Goal: Transaction & Acquisition: Purchase product/service

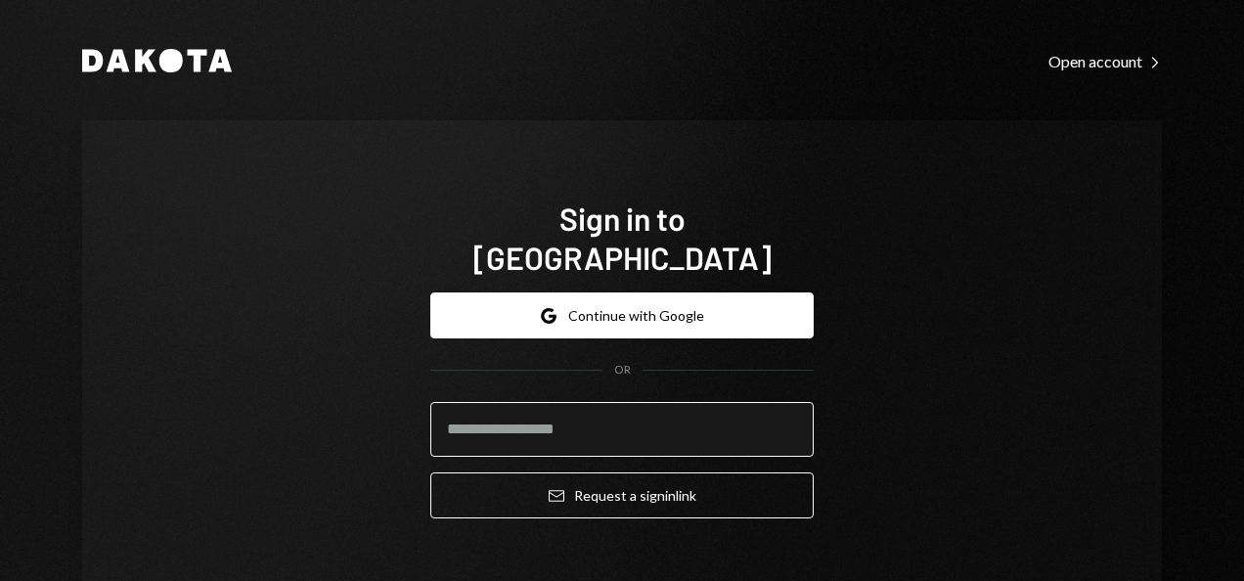
click at [597, 402] on input "email" at bounding box center [621, 429] width 383 height 55
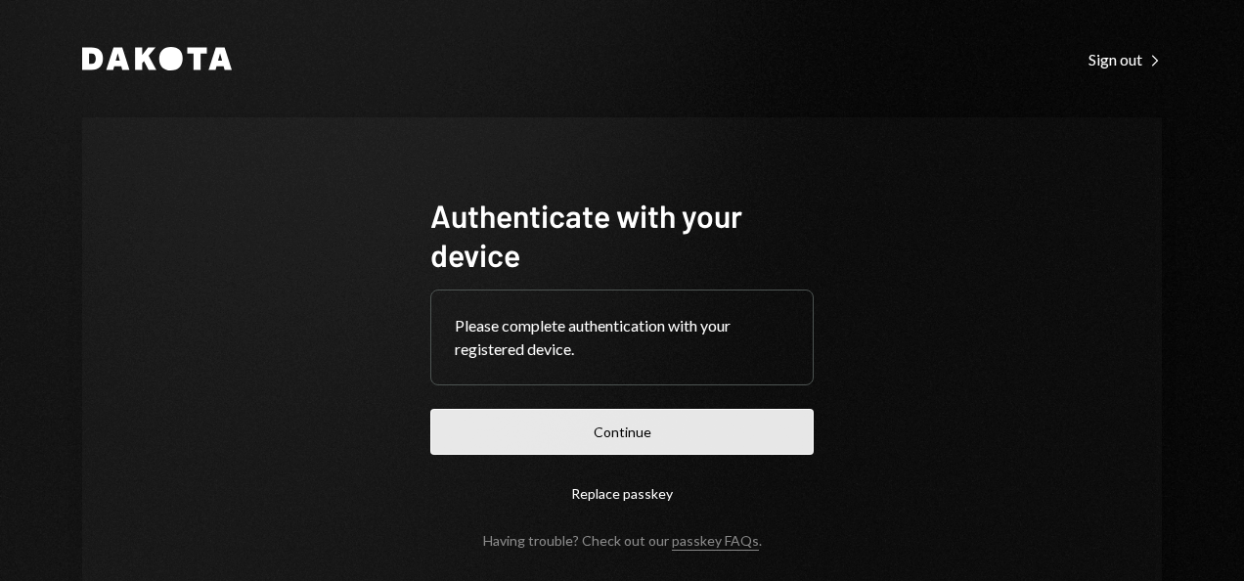
click at [636, 416] on button "Continue" at bounding box center [621, 432] width 383 height 46
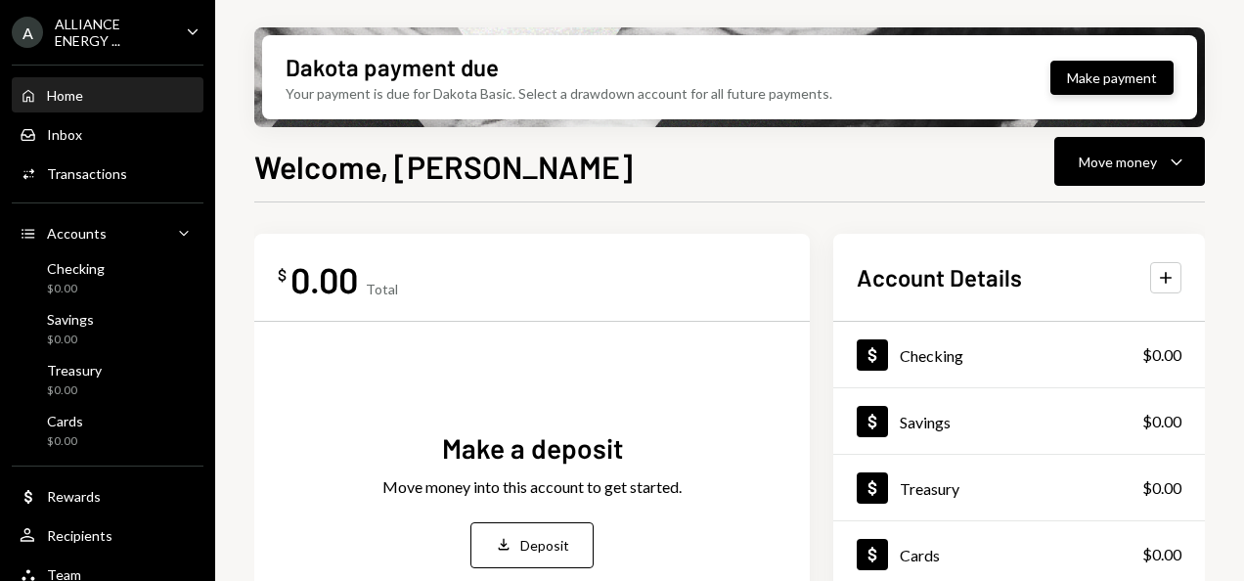
click at [1104, 82] on button "Make payment" at bounding box center [1111, 78] width 123 height 34
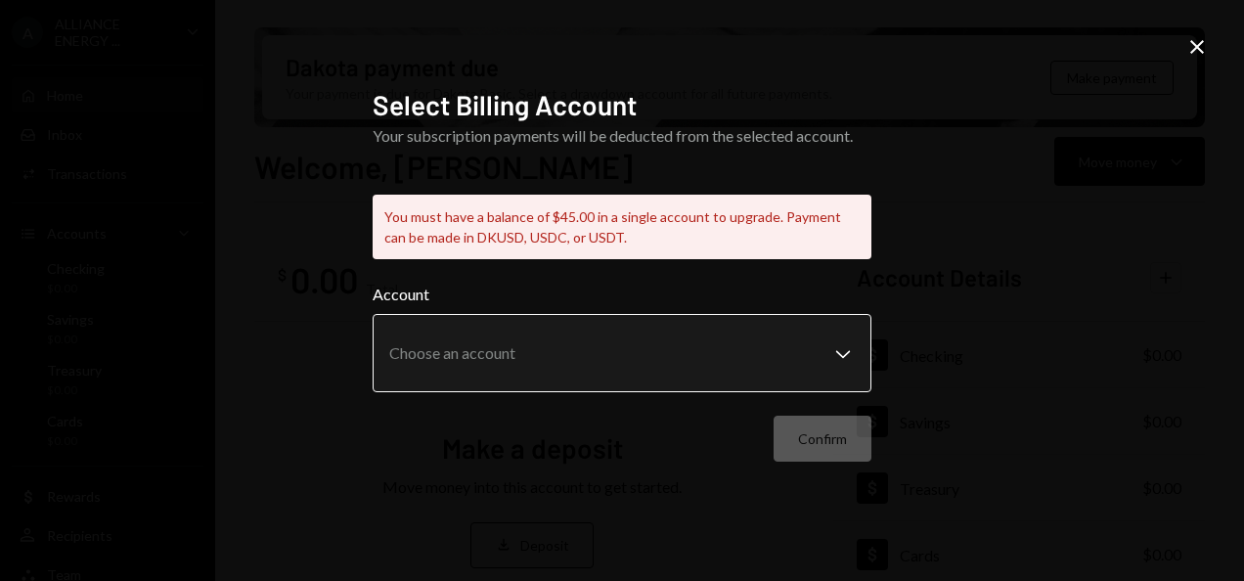
click at [605, 309] on div "Account Choose an account Chevron Down" at bounding box center [622, 338] width 499 height 110
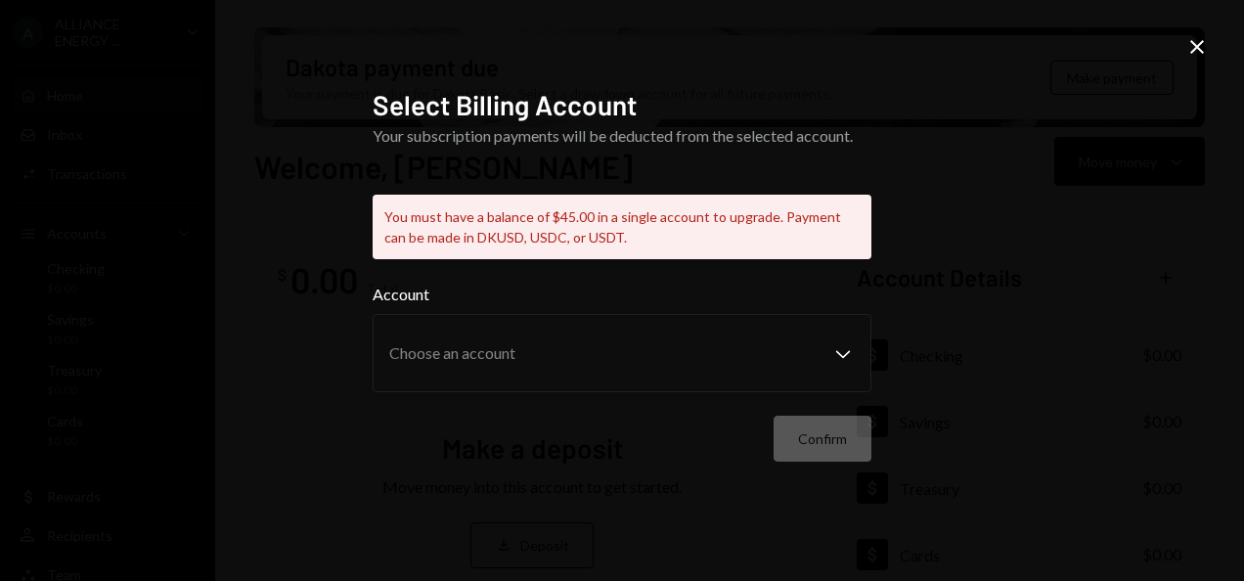
click at [1203, 47] on icon "Close" at bounding box center [1196, 46] width 23 height 23
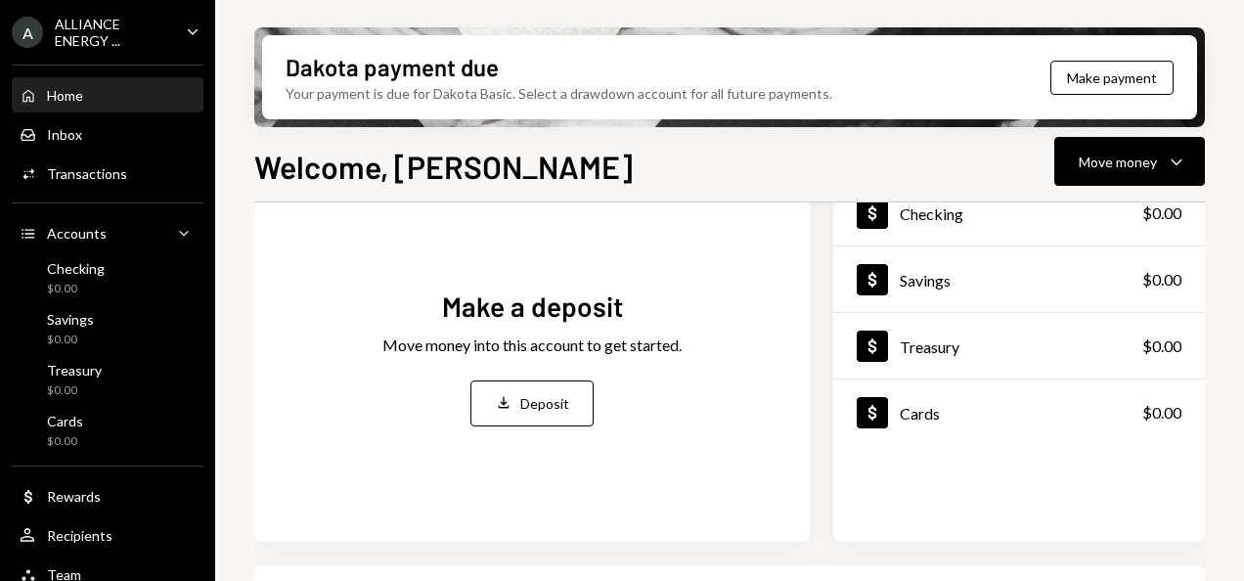
scroll to position [141, 0]
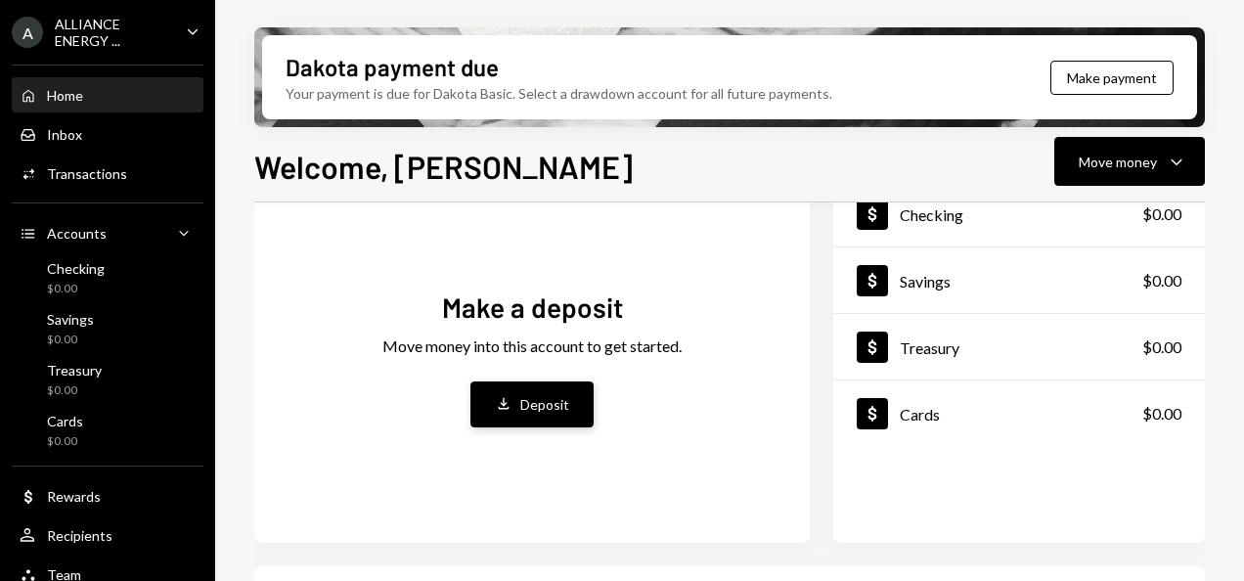
click at [550, 407] on div "Deposit" at bounding box center [544, 404] width 49 height 21
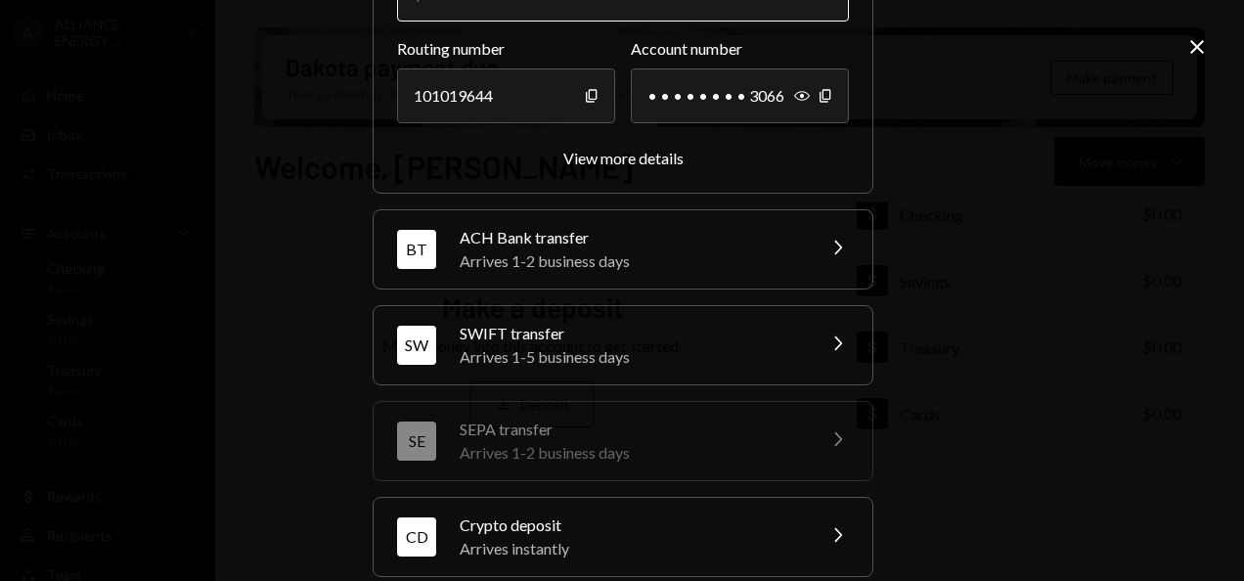
scroll to position [368, 0]
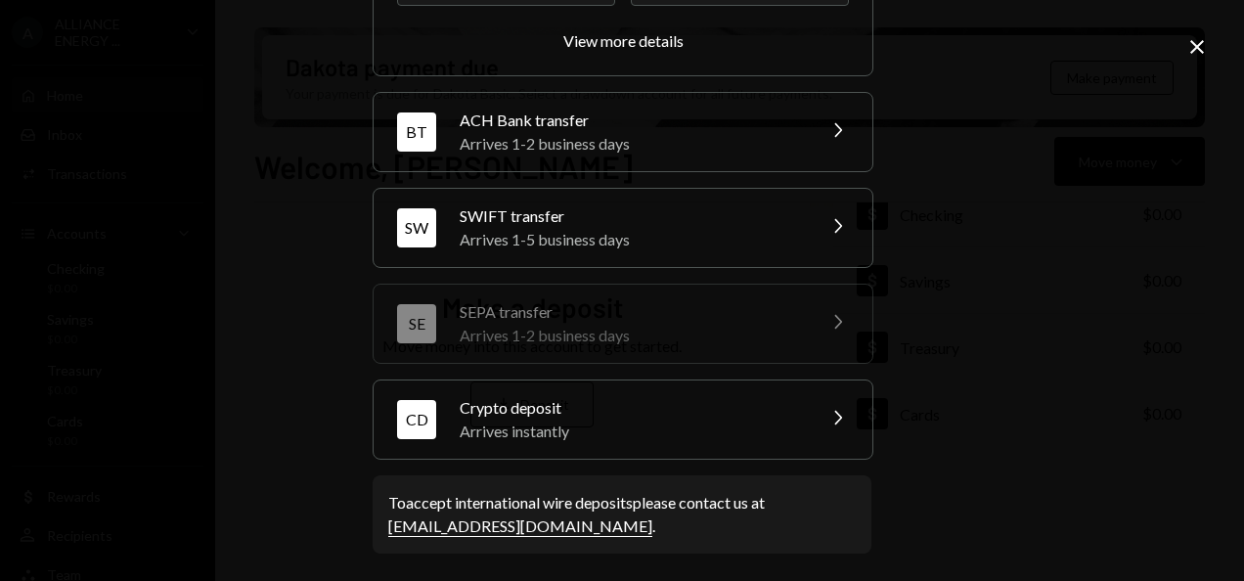
click at [574, 422] on div "Arrives instantly" at bounding box center [631, 431] width 342 height 23
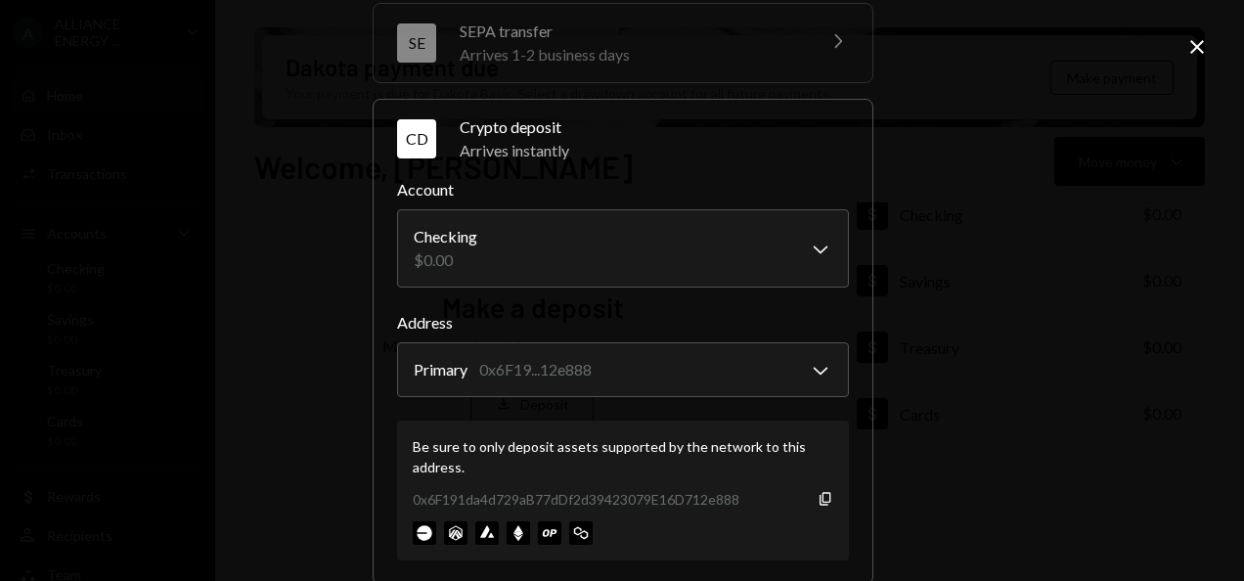
scroll to position [493, 0]
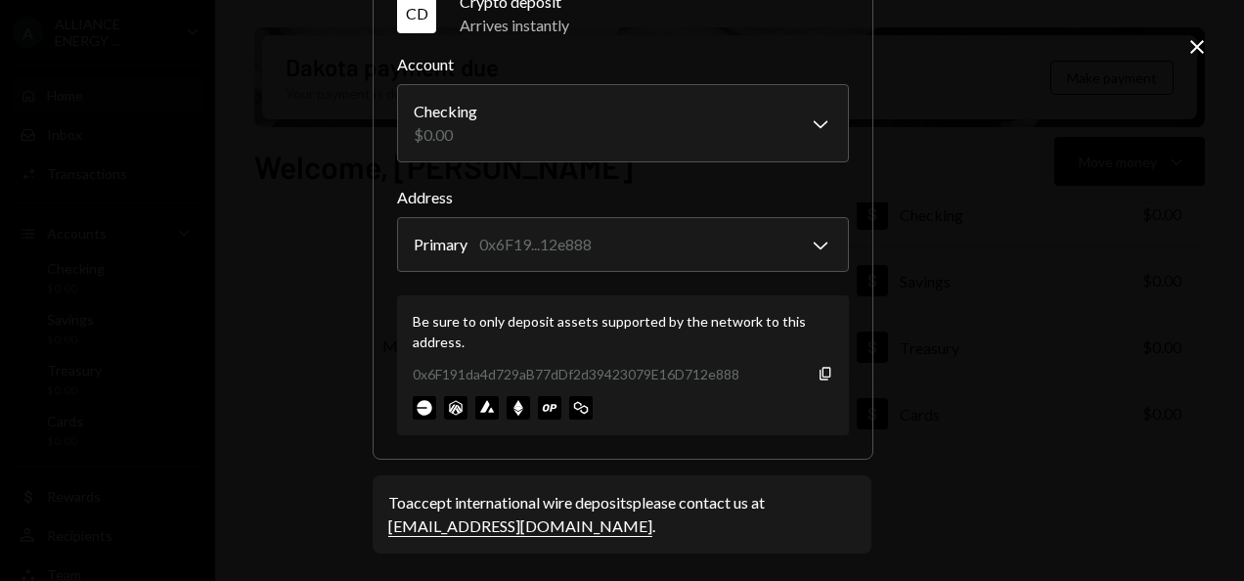
click at [735, 338] on div "Be sure to only deposit assets supported by the network to this address." at bounding box center [623, 331] width 420 height 41
click at [818, 373] on icon "Copy" at bounding box center [826, 374] width 16 height 16
click at [559, 243] on body "A ALLIANCE ENERGY ... Caret Down Home Home Inbox Inbox Activities Transactions …" at bounding box center [622, 290] width 1244 height 581
click at [810, 238] on body "A ALLIANCE ENERGY ... Caret Down Home Home Inbox Inbox Activities Transactions …" at bounding box center [622, 290] width 1244 height 581
click at [416, 399] on img at bounding box center [424, 407] width 23 height 23
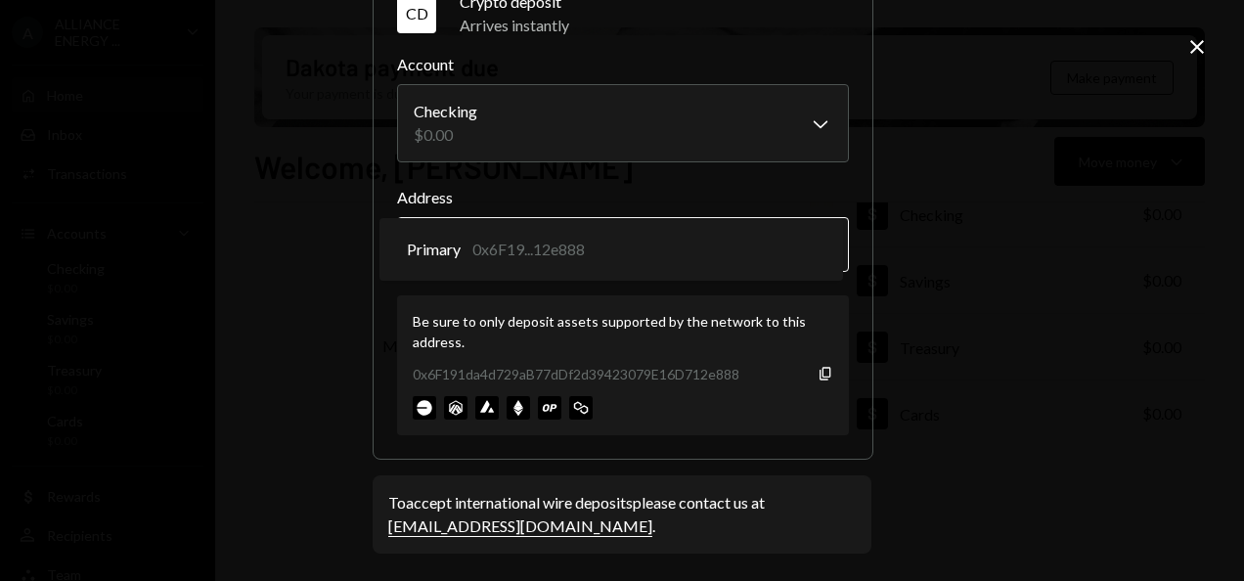
click at [562, 243] on body "A ALLIANCE ENERGY ... Caret Down Home Home Inbox Inbox Activities Transactions …" at bounding box center [622, 290] width 1244 height 581
click at [1077, 122] on div "**********" at bounding box center [622, 290] width 1244 height 581
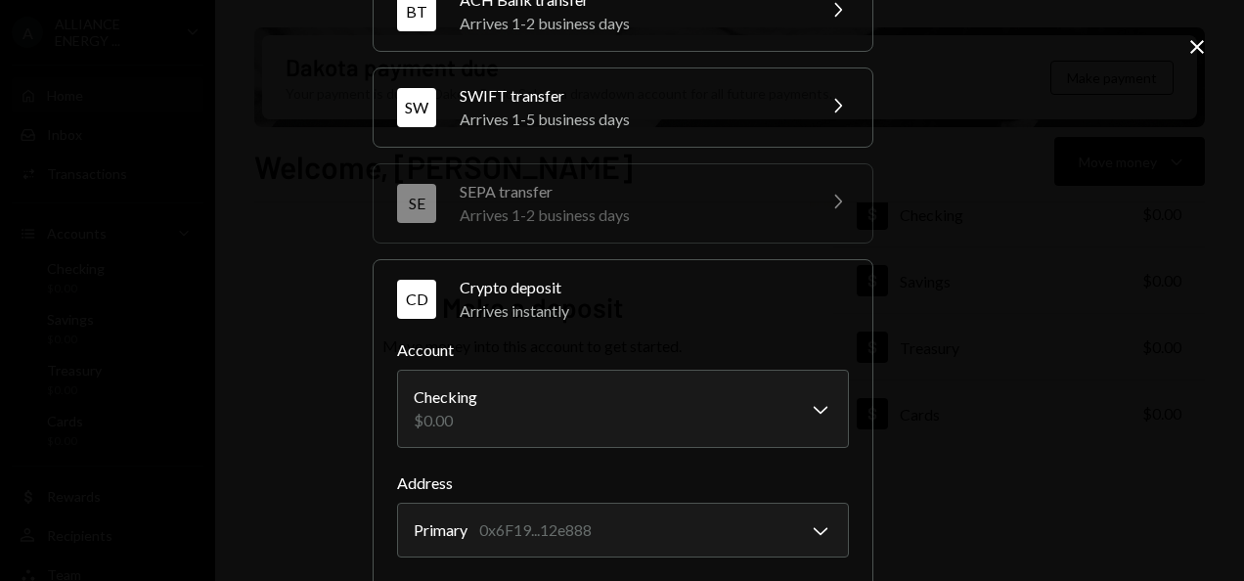
click at [706, 309] on div "Arrives instantly" at bounding box center [654, 310] width 389 height 23
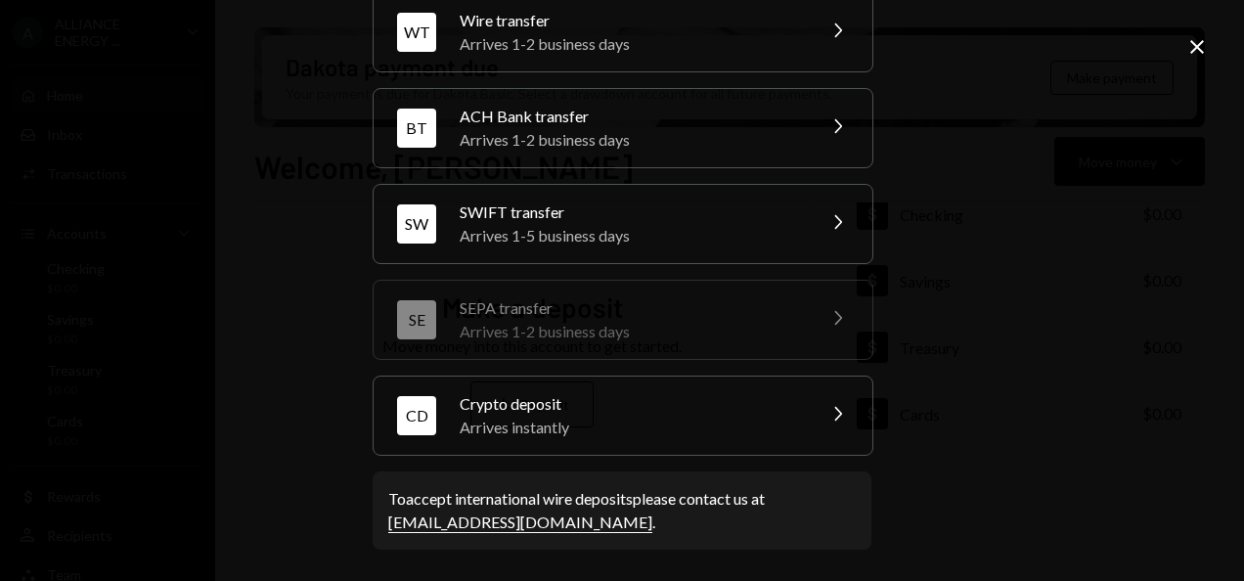
scroll to position [87, 0]
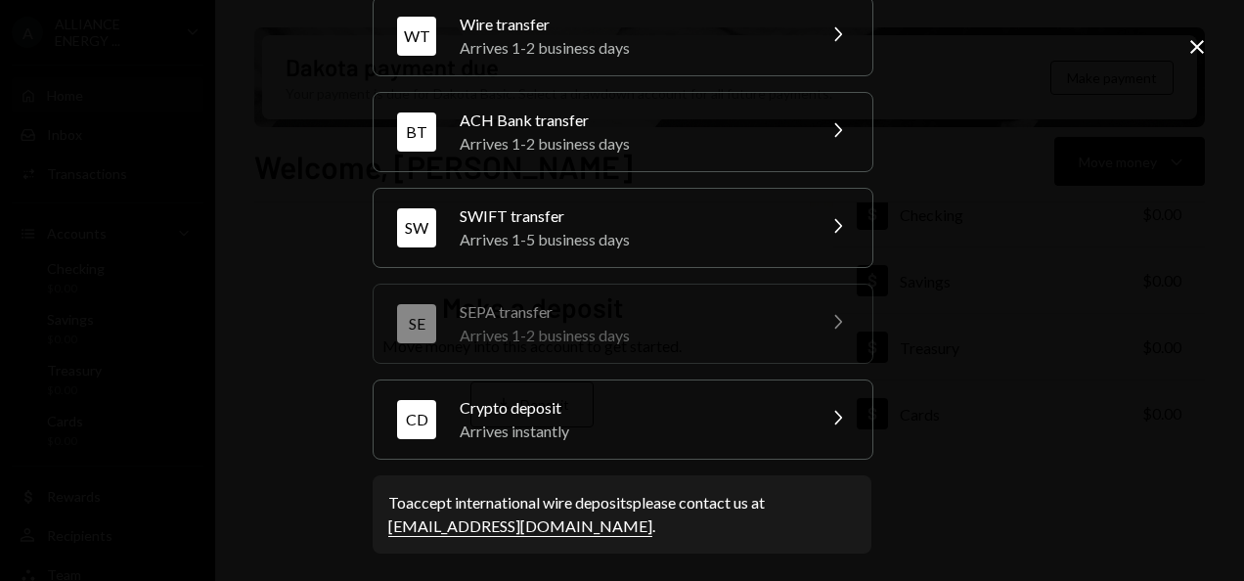
click at [661, 431] on div "Arrives instantly" at bounding box center [631, 431] width 342 height 23
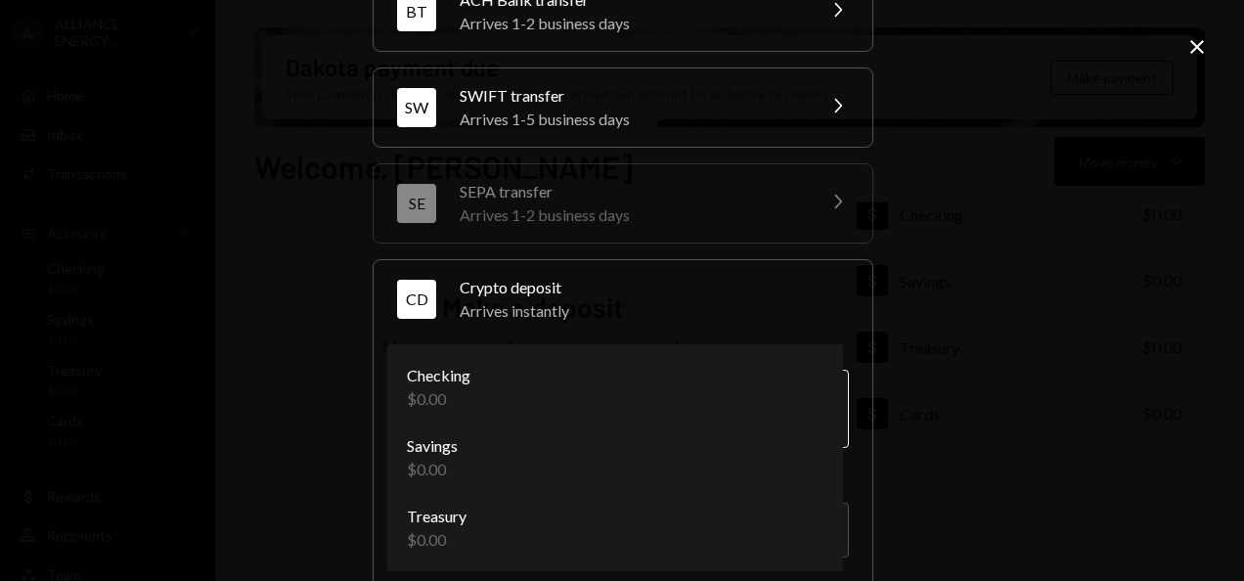
click at [641, 429] on body "A ALLIANCE ENERGY ... Caret Down Home Home Inbox Inbox Activities Transactions …" at bounding box center [622, 290] width 1244 height 581
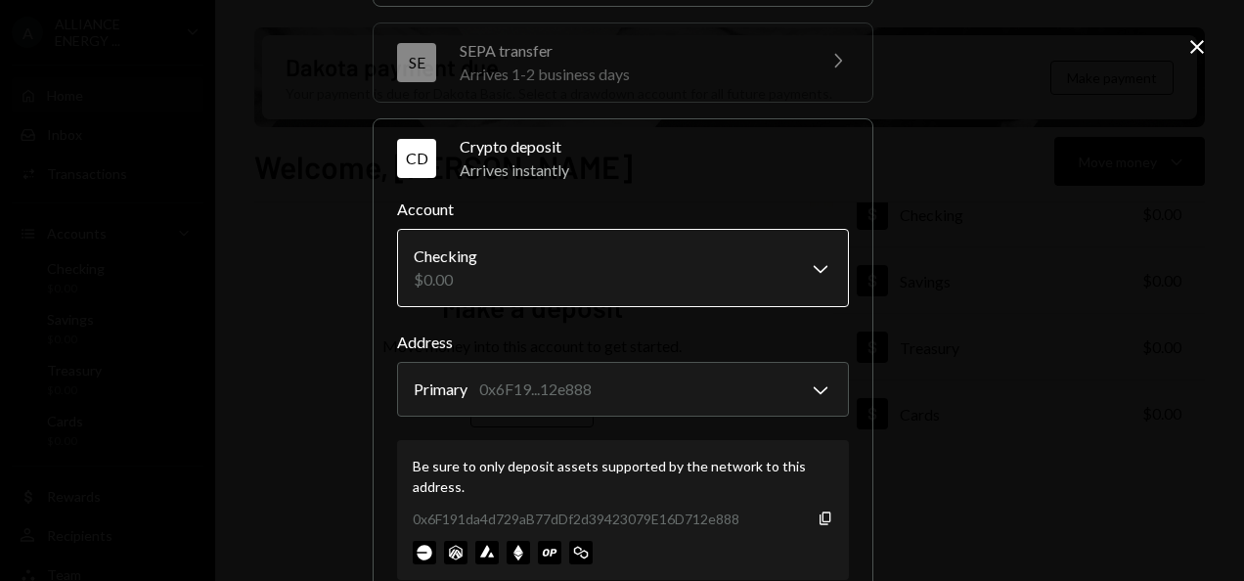
scroll to position [354, 0]
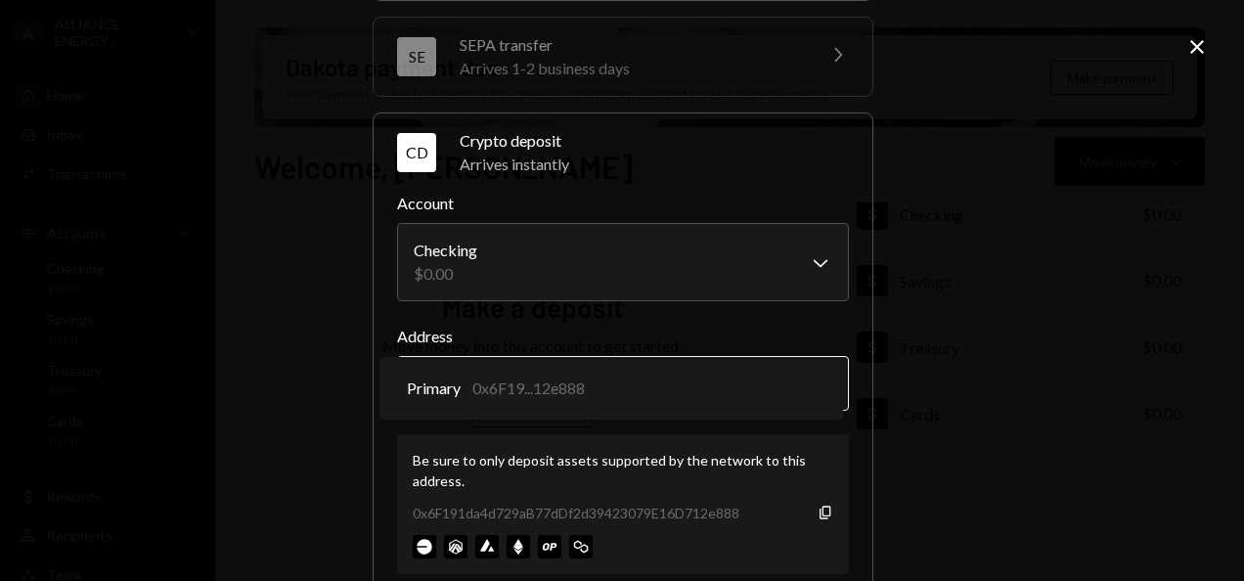
click at [427, 387] on body "A ALLIANCE ENERGY ... Caret Down Home Home Inbox Inbox Activities Transactions …" at bounding box center [622, 290] width 1244 height 581
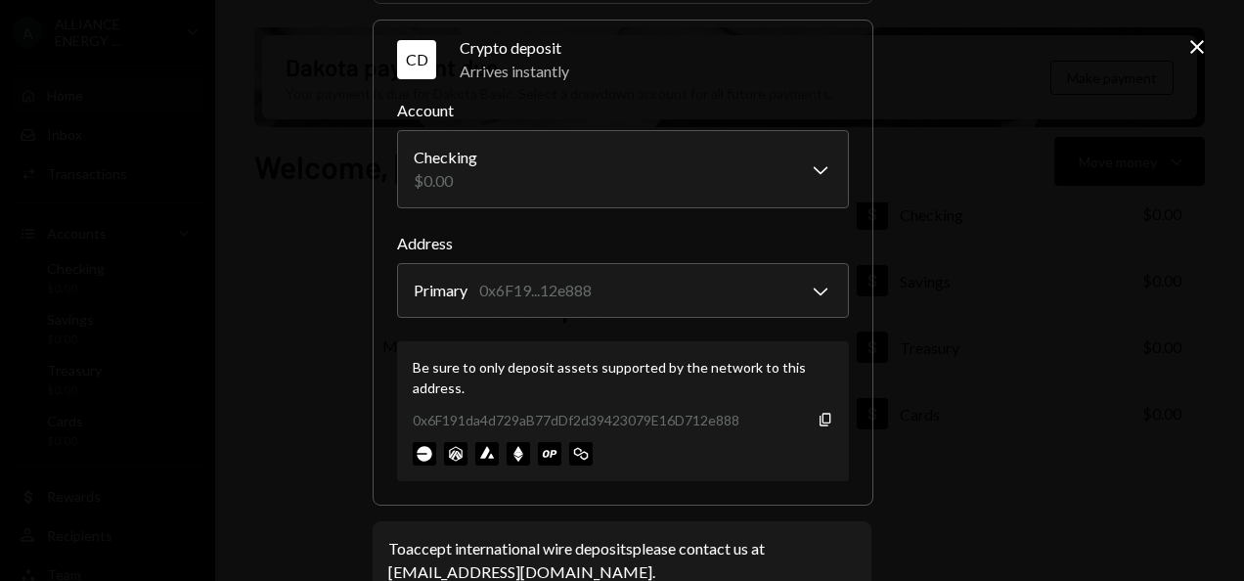
scroll to position [448, 0]
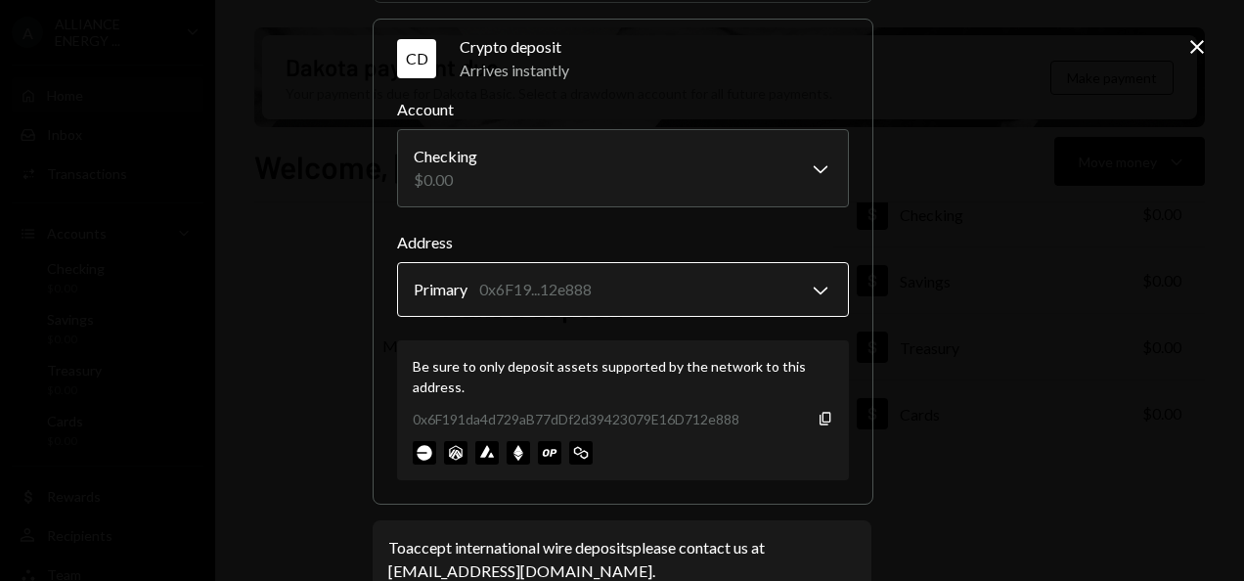
click at [420, 291] on body "A ALLIANCE ENERGY ... Caret Down Home Home Inbox Inbox Activities Transactions …" at bounding box center [622, 290] width 1244 height 581
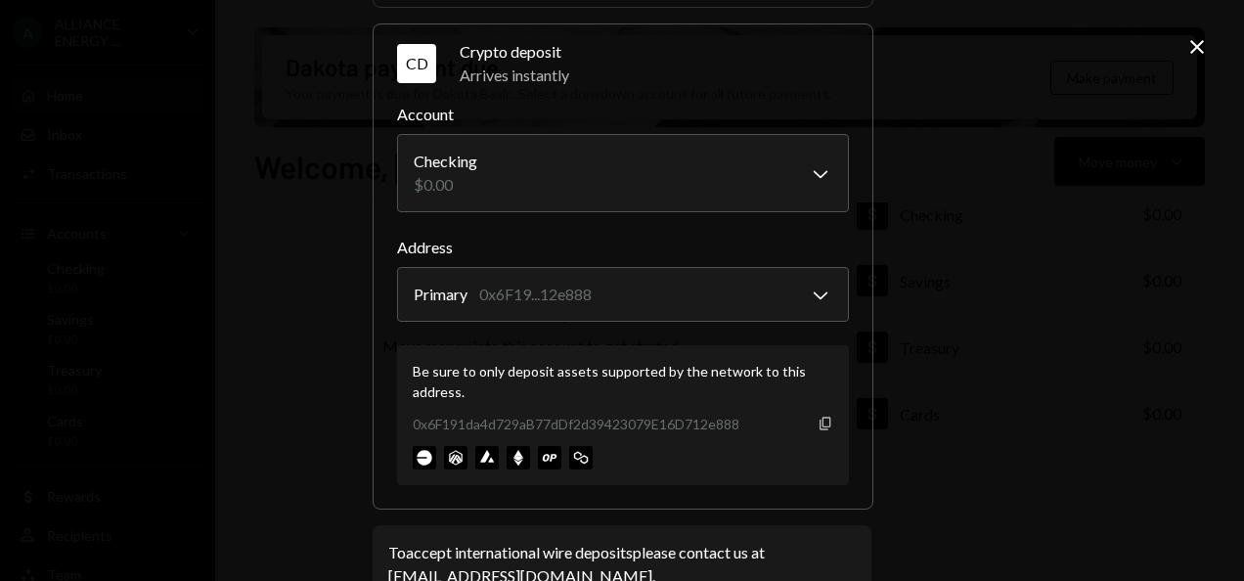
scroll to position [442, 0]
click at [507, 424] on div "0x6F191da4d729aB77dDf2d39423079E16D712e888" at bounding box center [576, 425] width 327 height 21
click at [818, 420] on icon "Copy" at bounding box center [826, 425] width 16 height 16
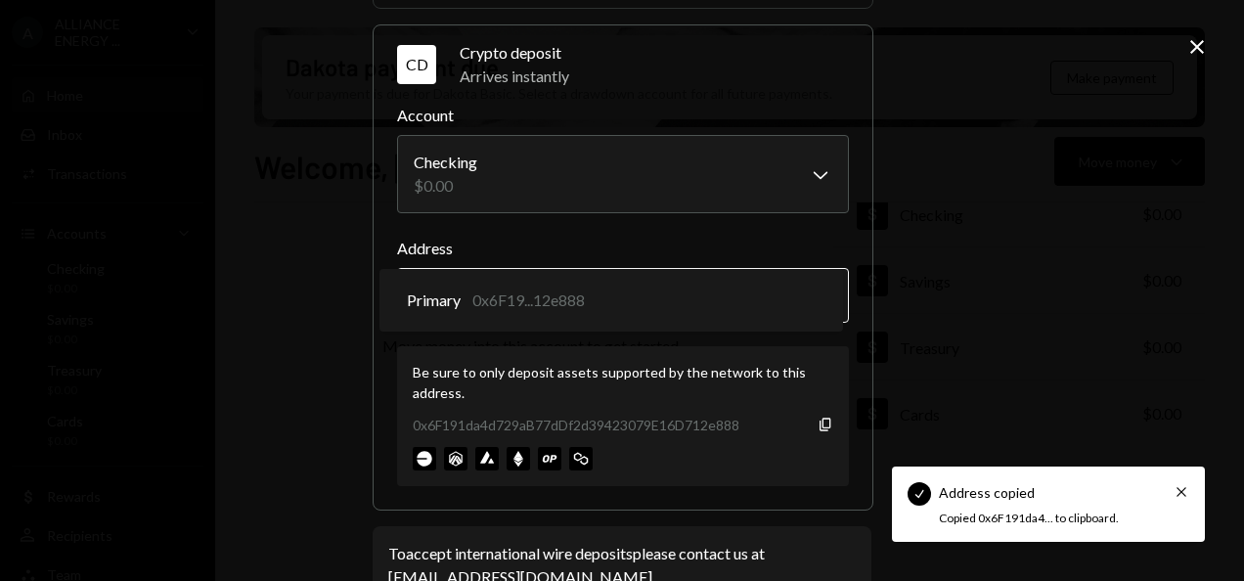
click at [812, 281] on body "Check Address copied Cross Copied 0x6F191da4... to clipboard. A ALLIANCE ENERGY…" at bounding box center [622, 290] width 1244 height 581
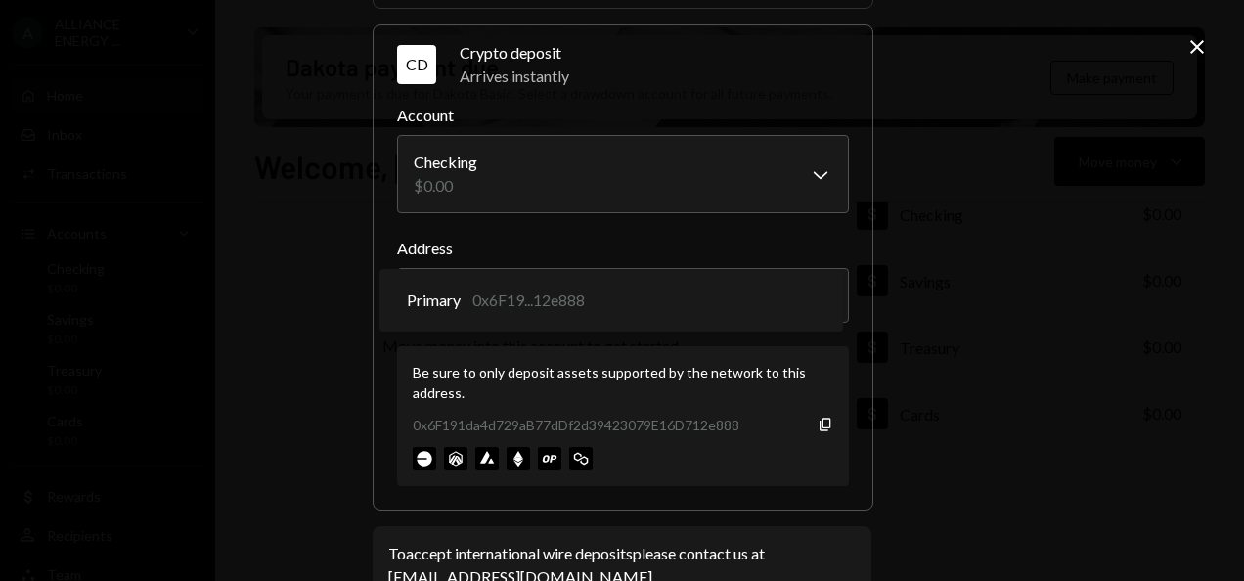
click at [475, 299] on body "A ALLIANCE ENERGY ... Caret Down Home Home Inbox Inbox Activities Transactions …" at bounding box center [622, 290] width 1244 height 581
click at [509, 55] on div "Crypto deposit" at bounding box center [654, 52] width 389 height 23
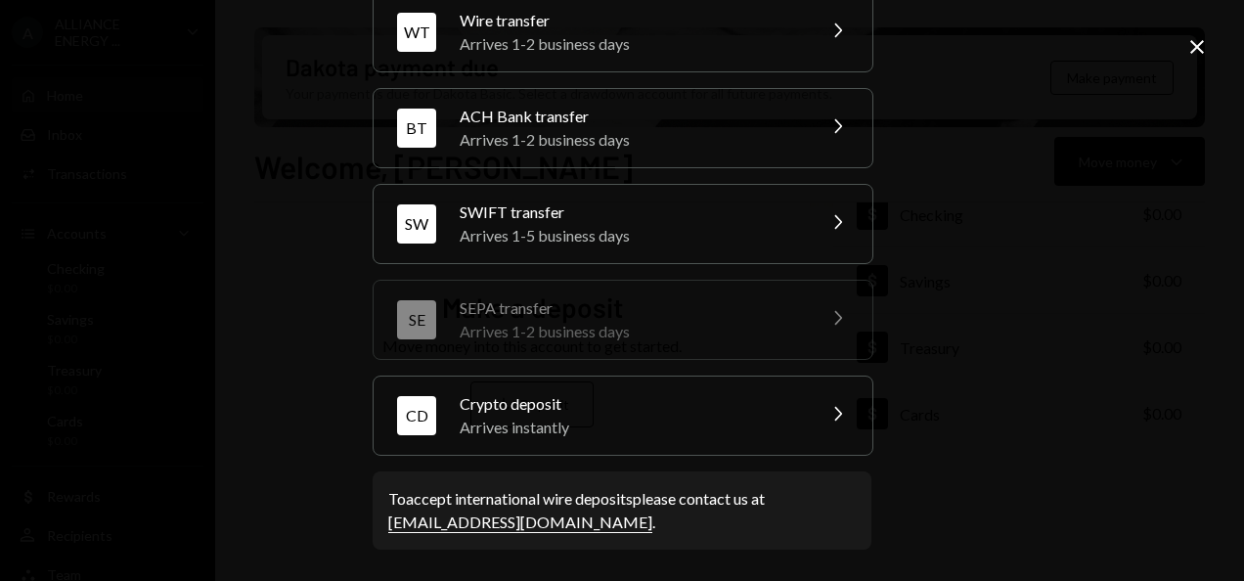
scroll to position [87, 0]
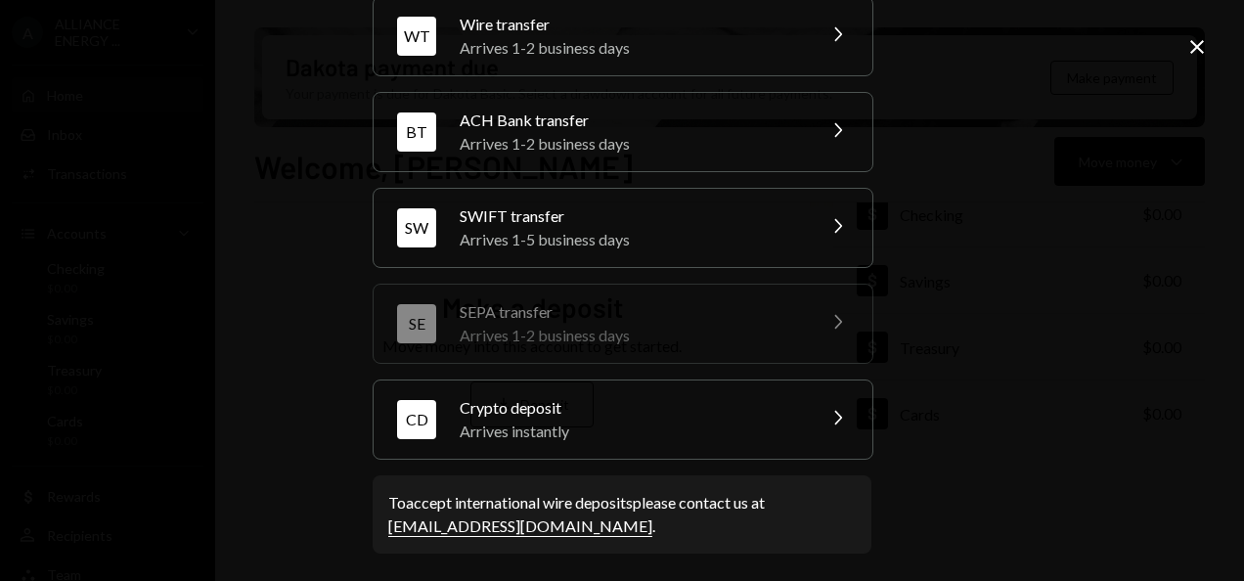
click at [561, 420] on div "Arrives instantly" at bounding box center [631, 431] width 342 height 23
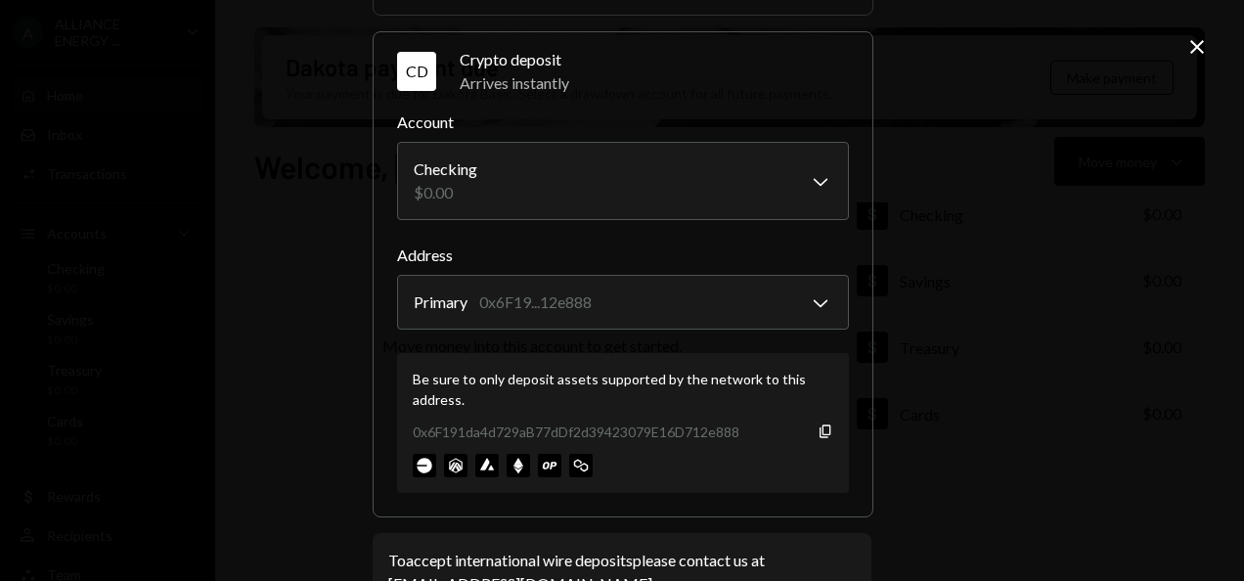
scroll to position [436, 0]
click at [546, 295] on body "A ALLIANCE ENERGY ... Caret Down Home Home Inbox Inbox Activities Transactions …" at bounding box center [622, 290] width 1244 height 581
click at [515, 458] on img at bounding box center [518, 464] width 23 height 23
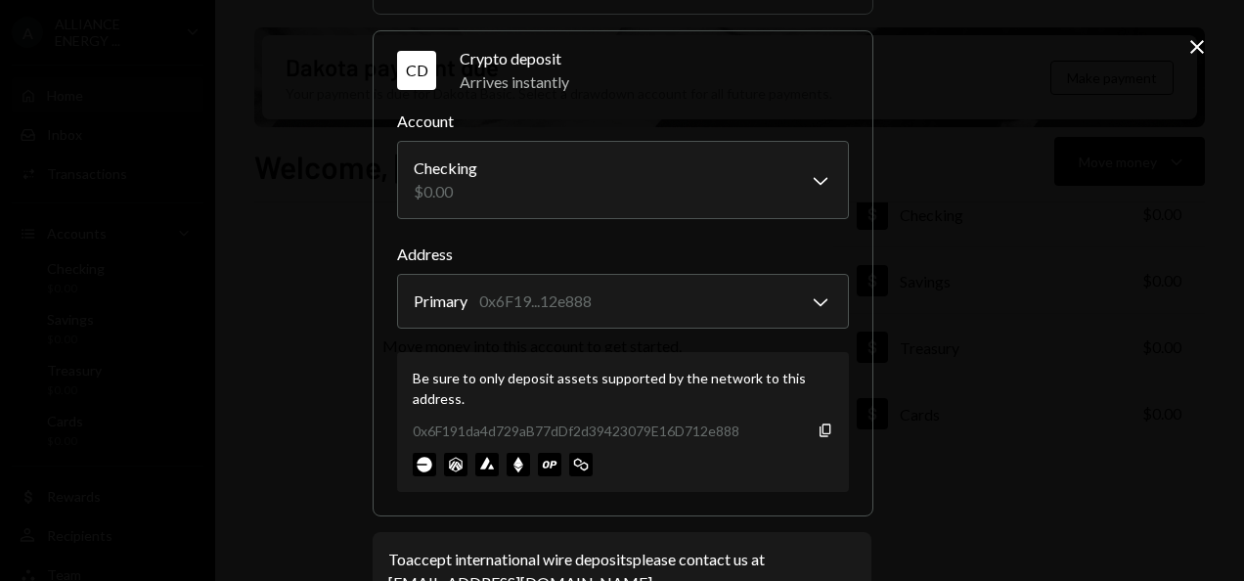
click at [510, 456] on img at bounding box center [518, 464] width 23 height 23
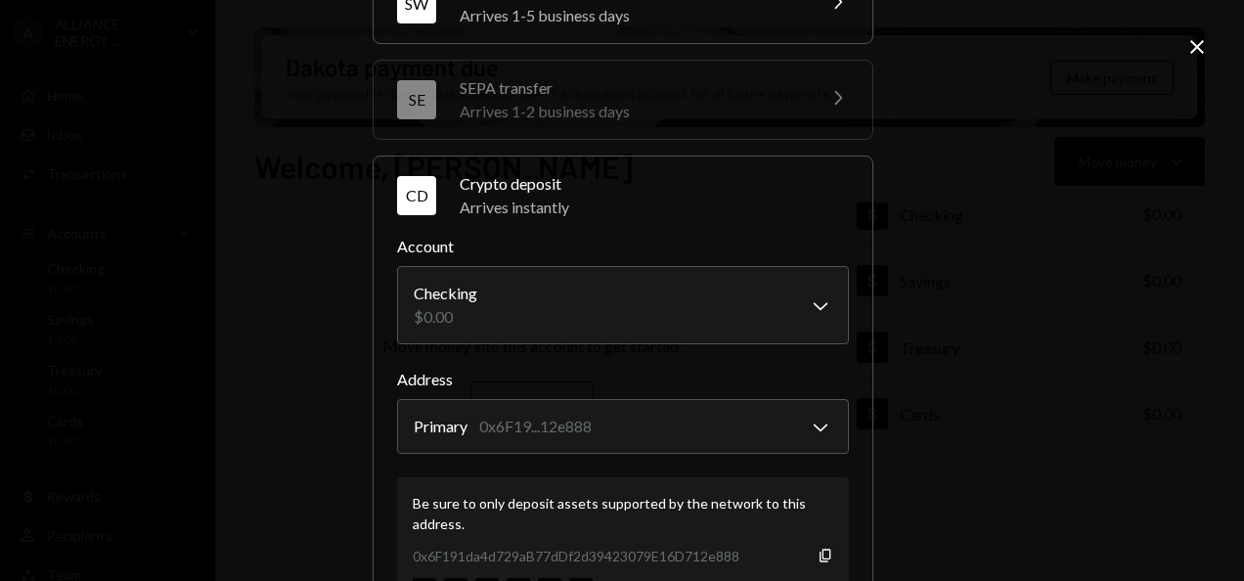
scroll to position [336, 0]
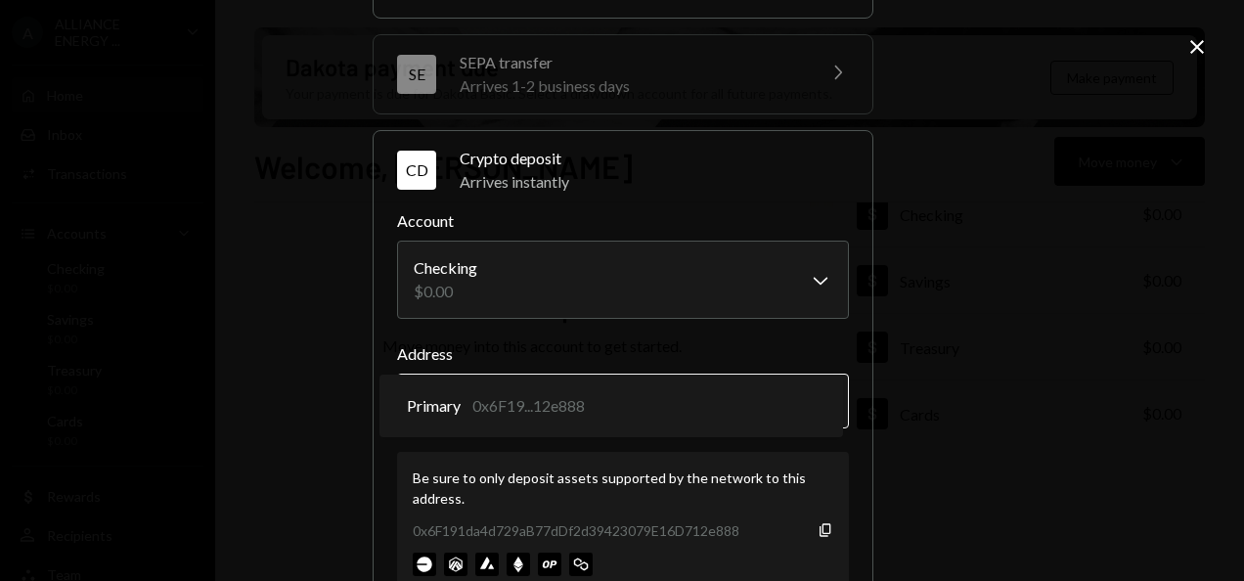
click at [449, 389] on body "A ALLIANCE ENERGY ... Caret Down Home Home Inbox Inbox Activities Transactions …" at bounding box center [622, 290] width 1244 height 581
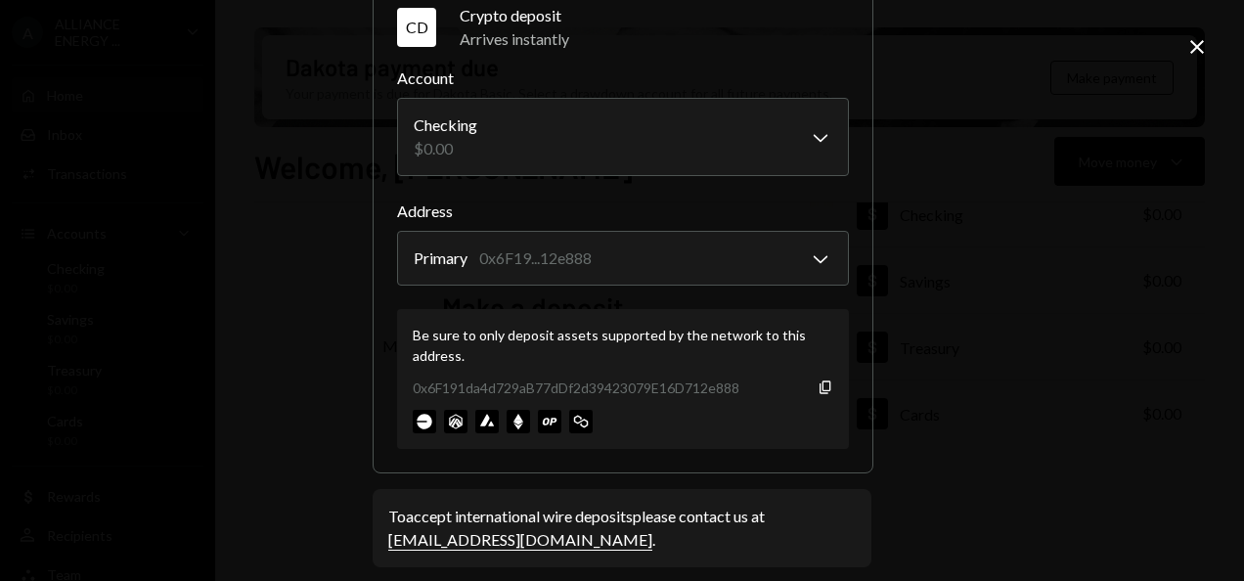
scroll to position [491, 0]
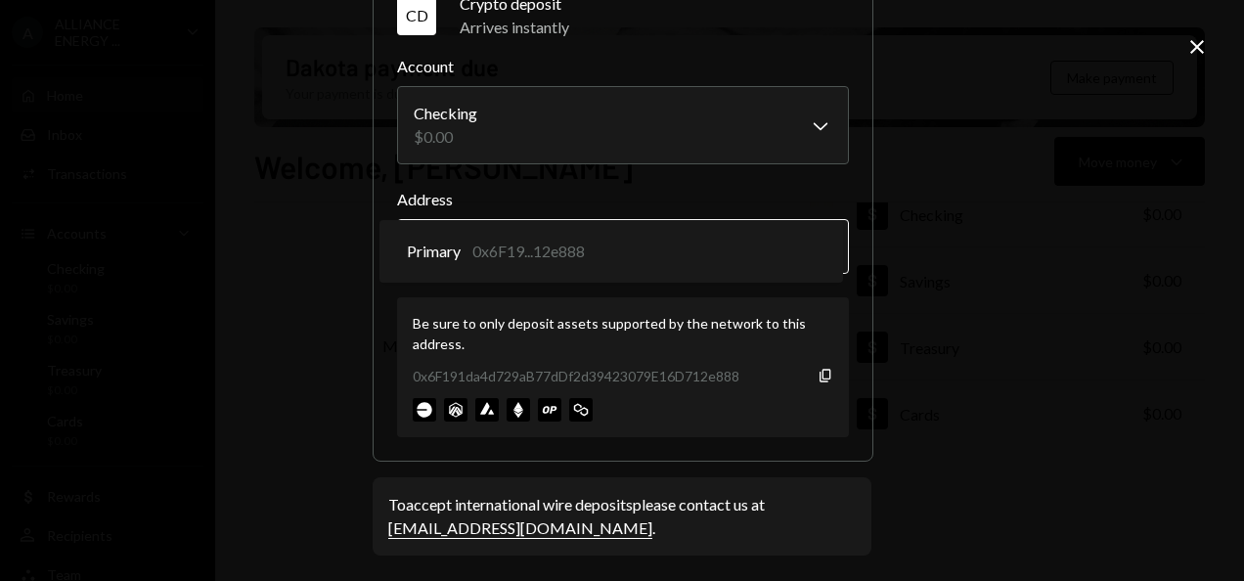
click at [564, 239] on body "A ALLIANCE ENERGY ... Caret Down Home Home Inbox Inbox Activities Transactions …" at bounding box center [622, 290] width 1244 height 581
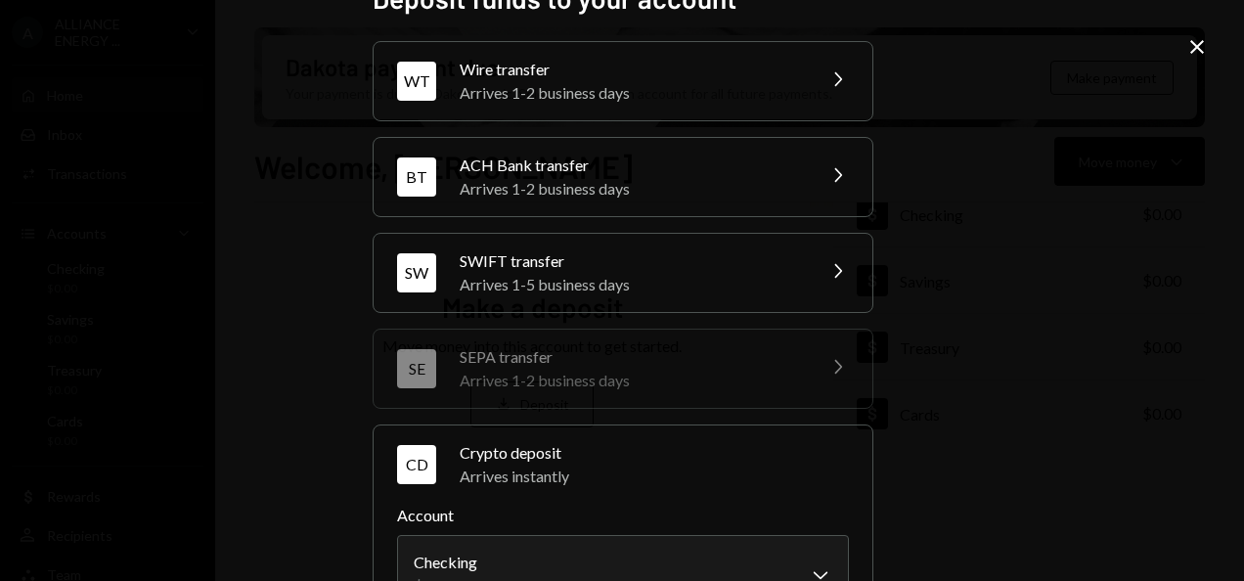
scroll to position [0, 0]
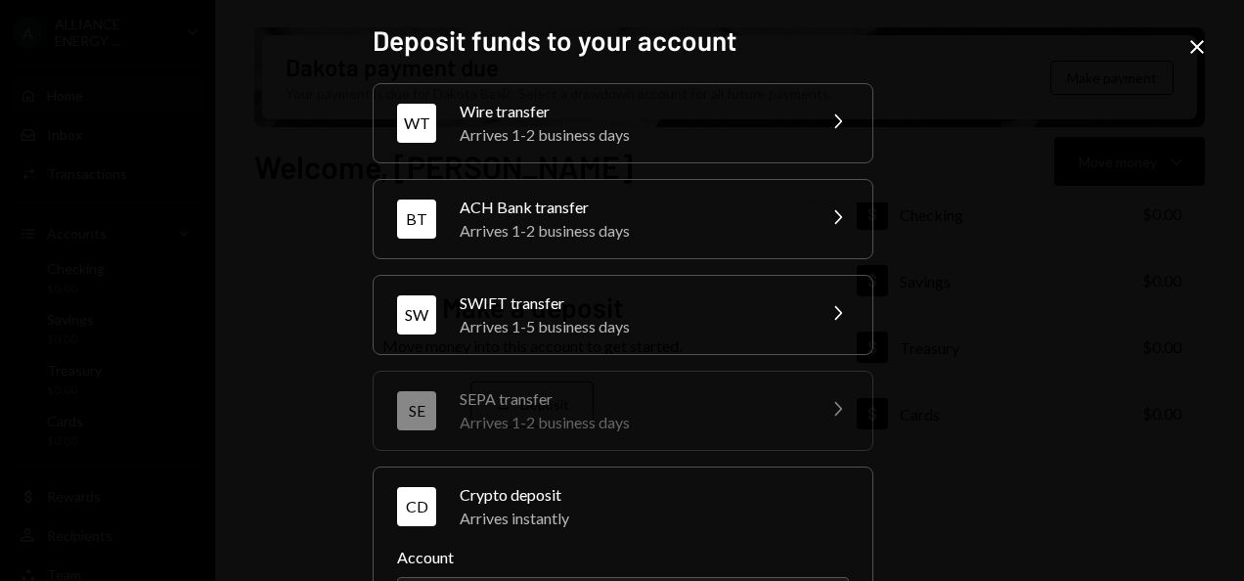
click at [640, 123] on div "Arrives 1-2 business days" at bounding box center [631, 134] width 342 height 23
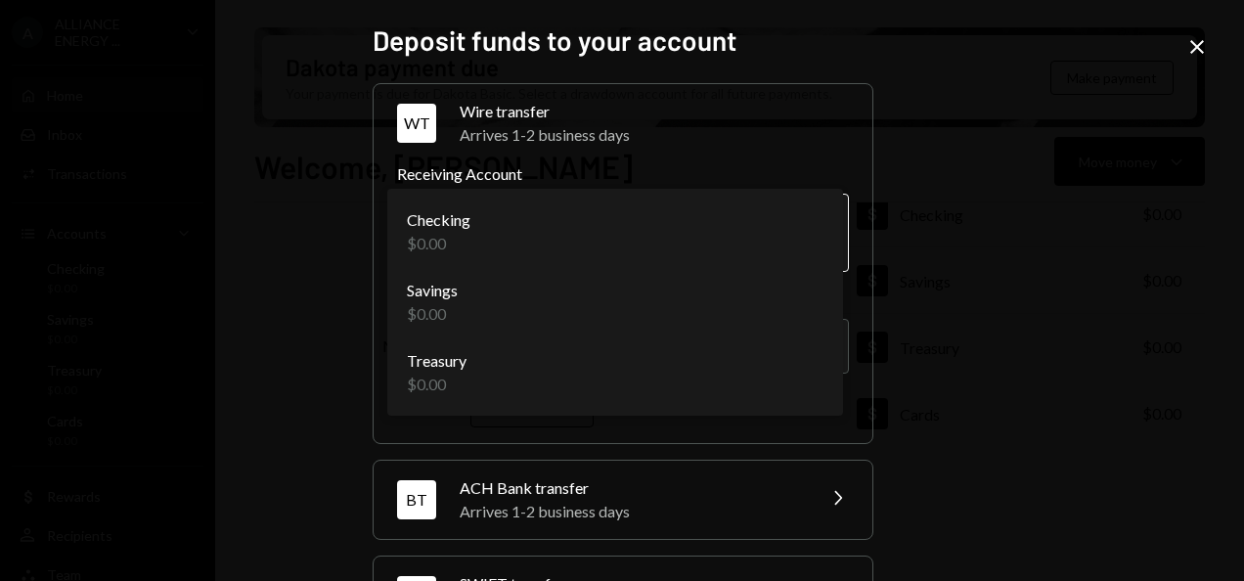
click at [771, 243] on body "**********" at bounding box center [622, 290] width 1244 height 581
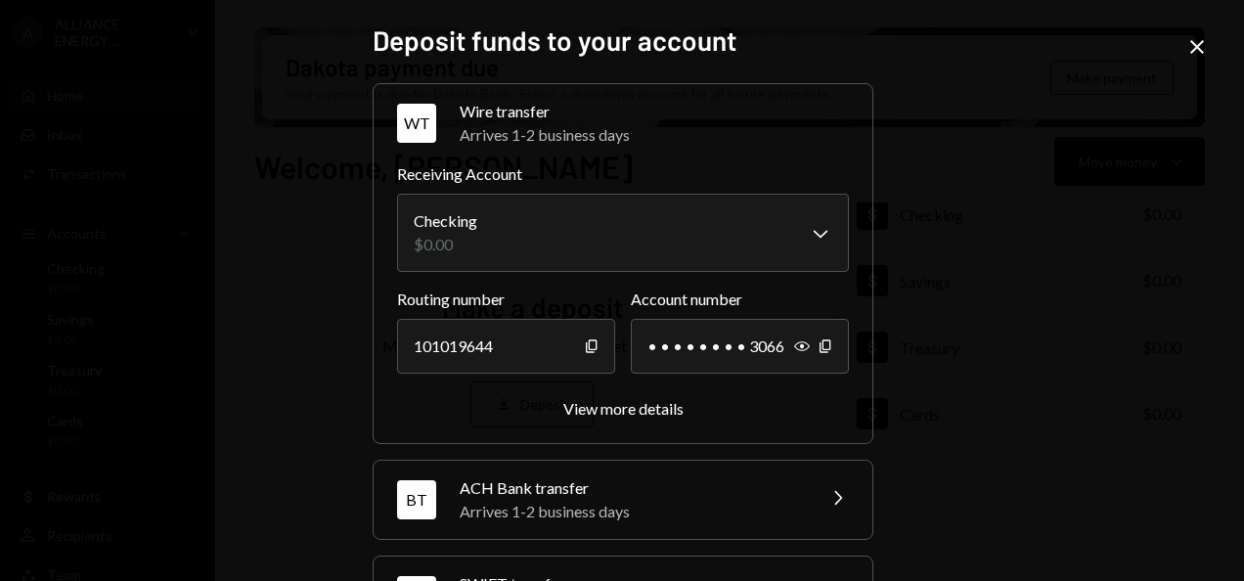
click at [1198, 43] on icon "Close" at bounding box center [1196, 46] width 23 height 23
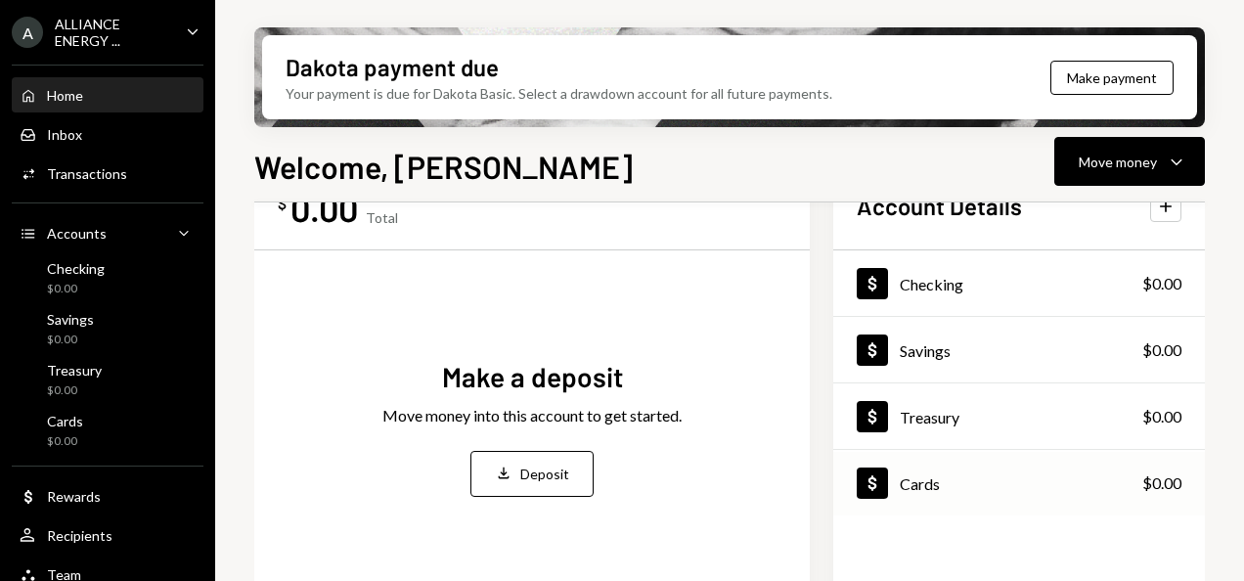
scroll to position [72, 0]
click at [917, 426] on div "Dollar Treasury" at bounding box center [908, 415] width 103 height 31
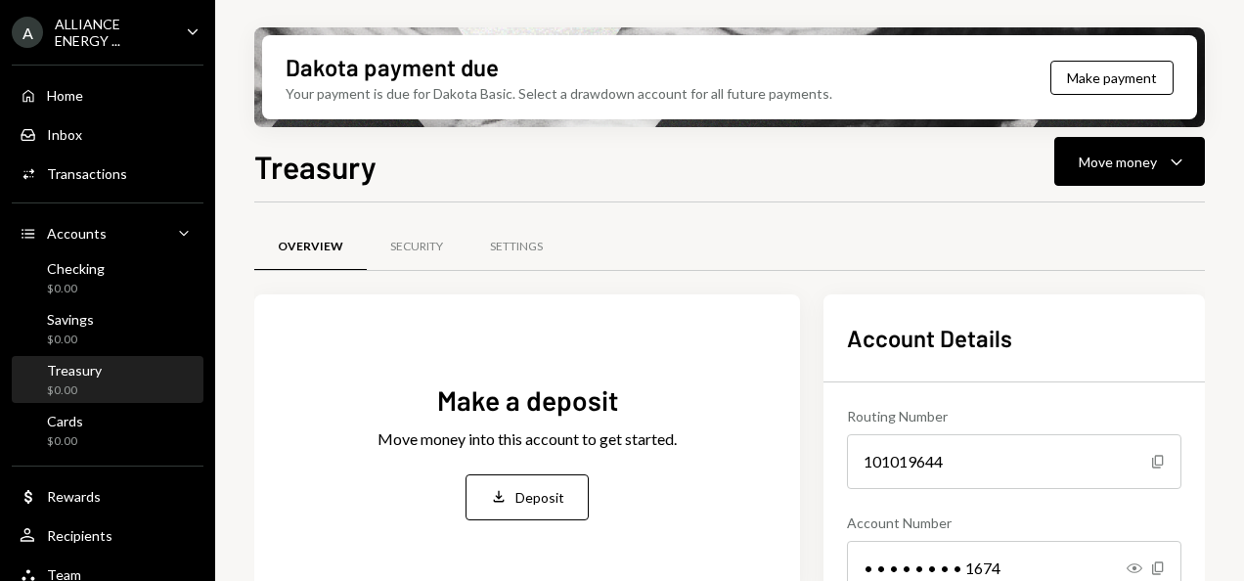
click at [893, 155] on div "Treasury Move money Caret Down" at bounding box center [729, 164] width 951 height 43
